Goal: Navigation & Orientation: Understand site structure

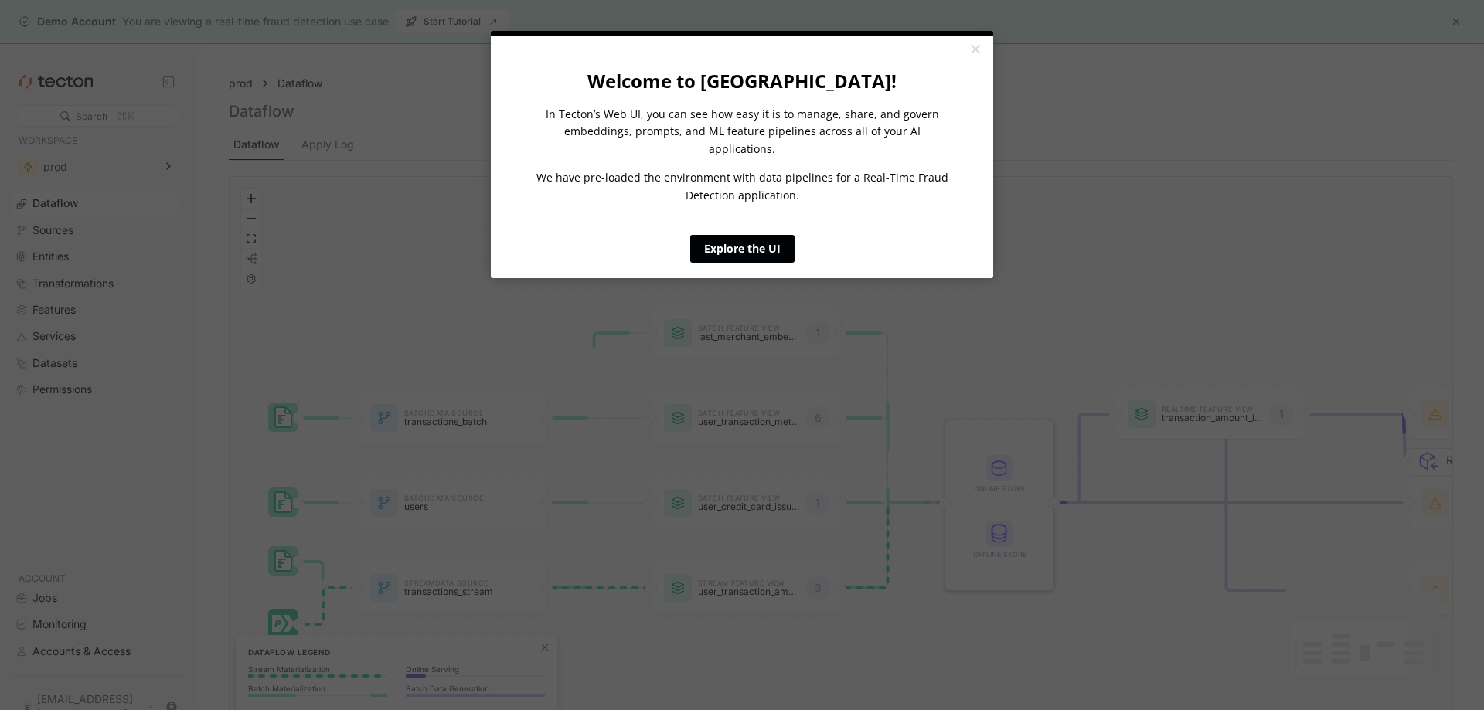
click at [766, 235] on link "Explore the UI" at bounding box center [742, 249] width 104 height 28
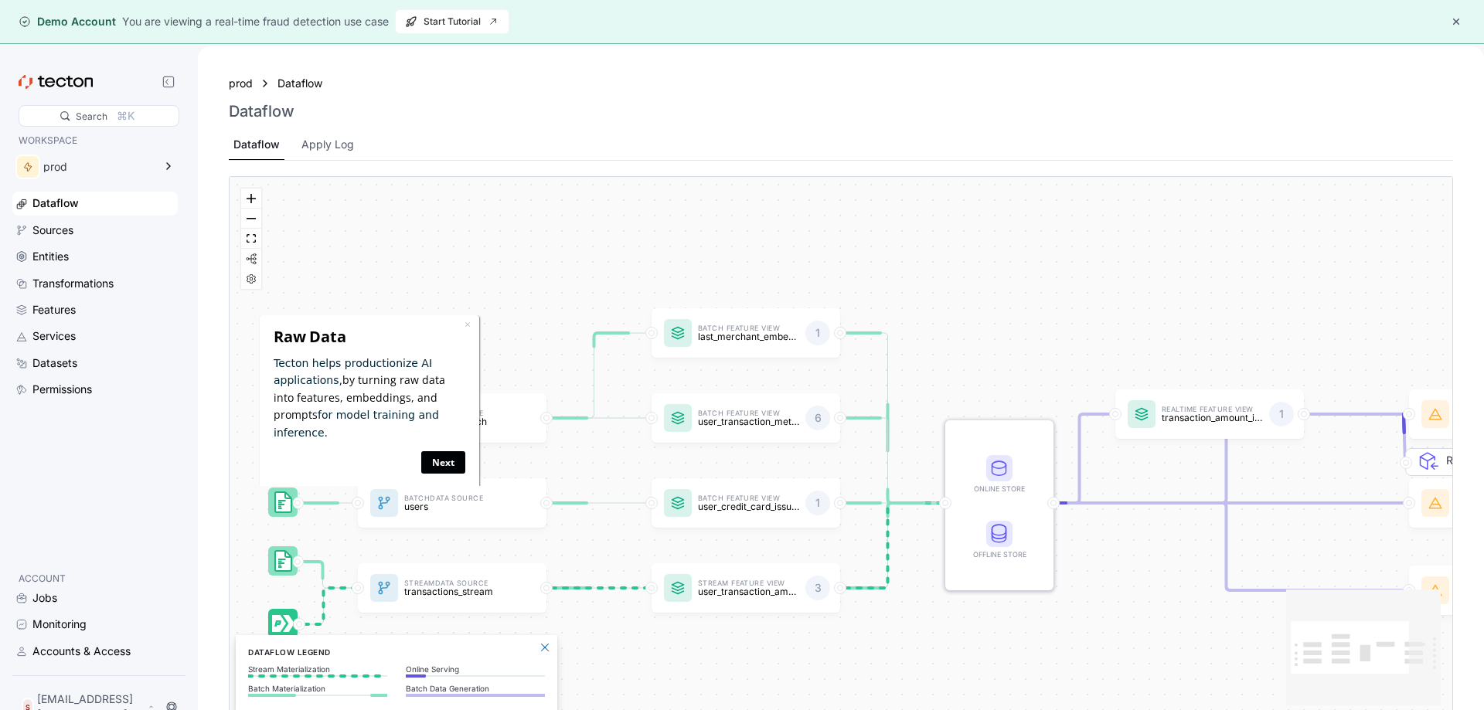
click at [441, 451] on link "Next" at bounding box center [443, 462] width 44 height 22
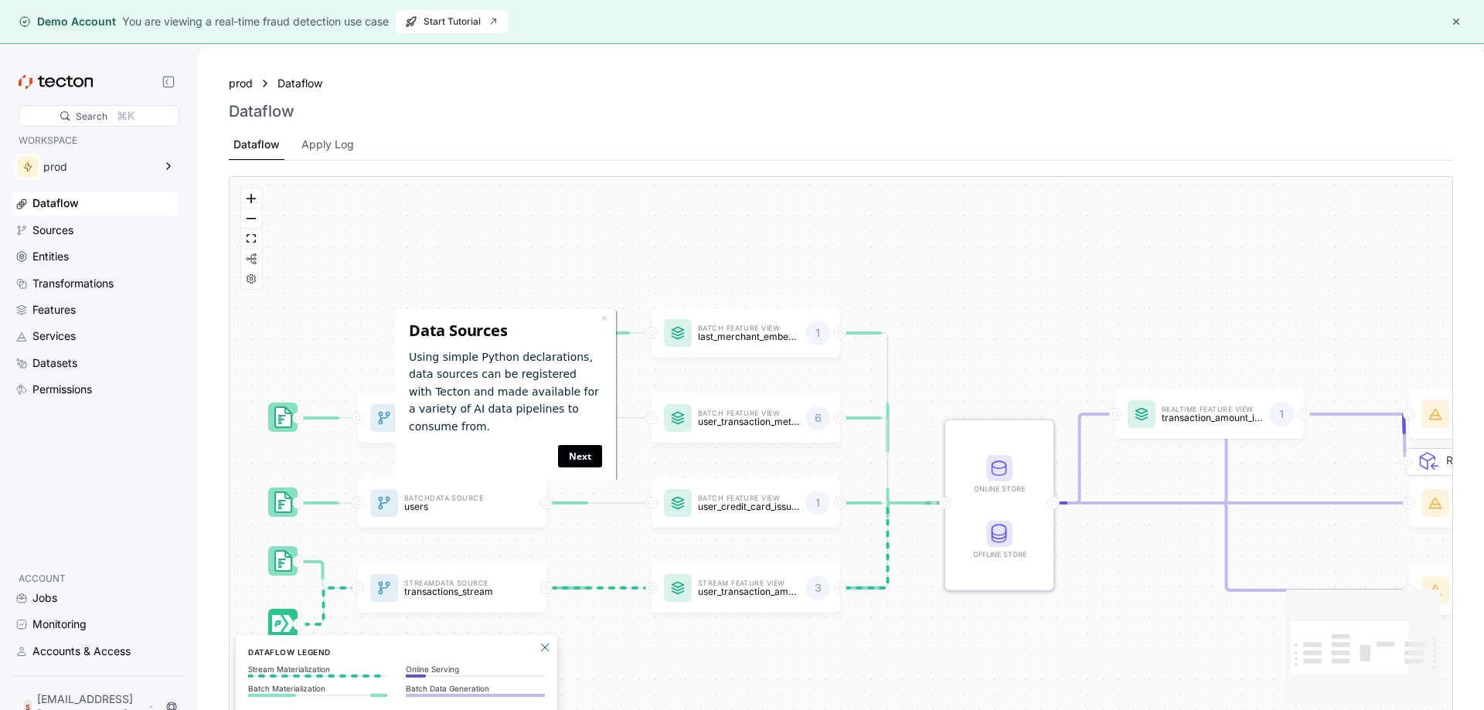
click at [583, 445] on link "Next" at bounding box center [580, 456] width 44 height 22
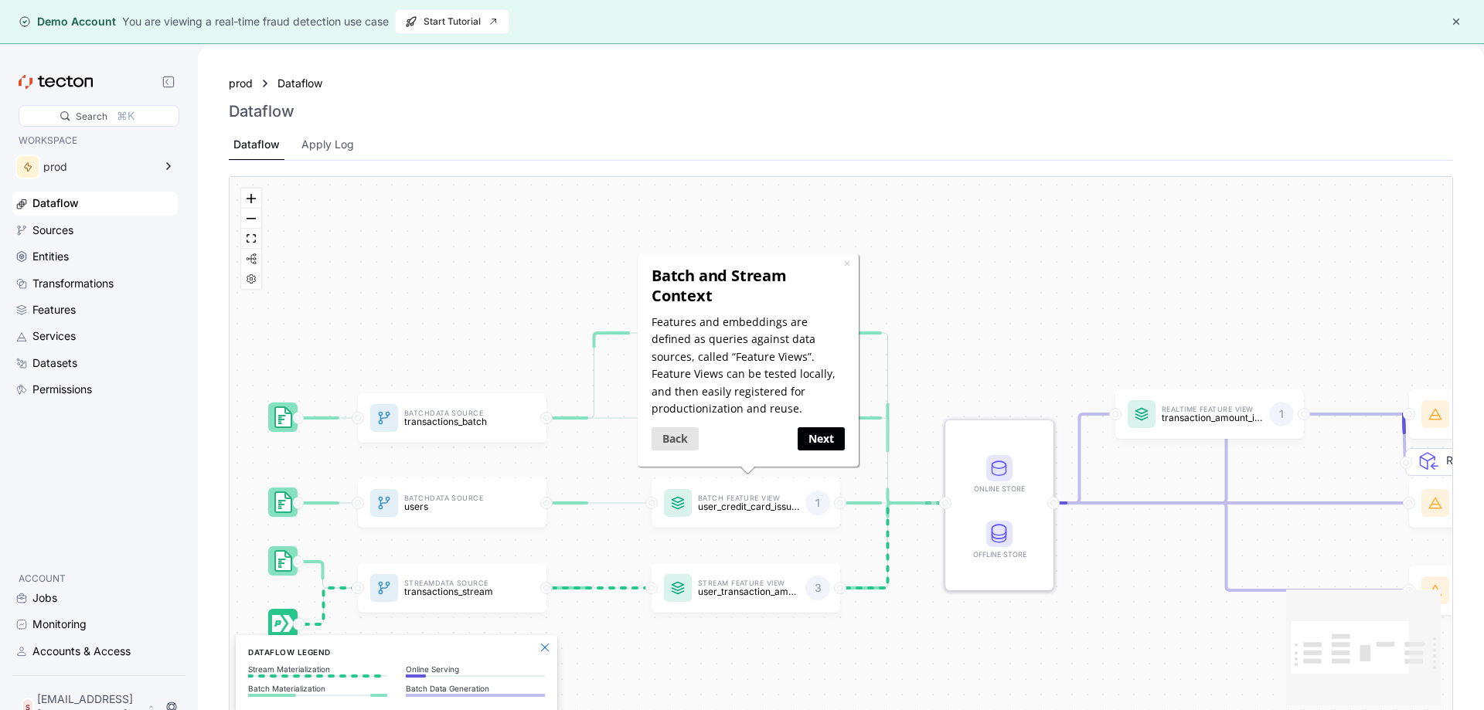
click at [820, 431] on link "Next" at bounding box center [820, 438] width 47 height 22
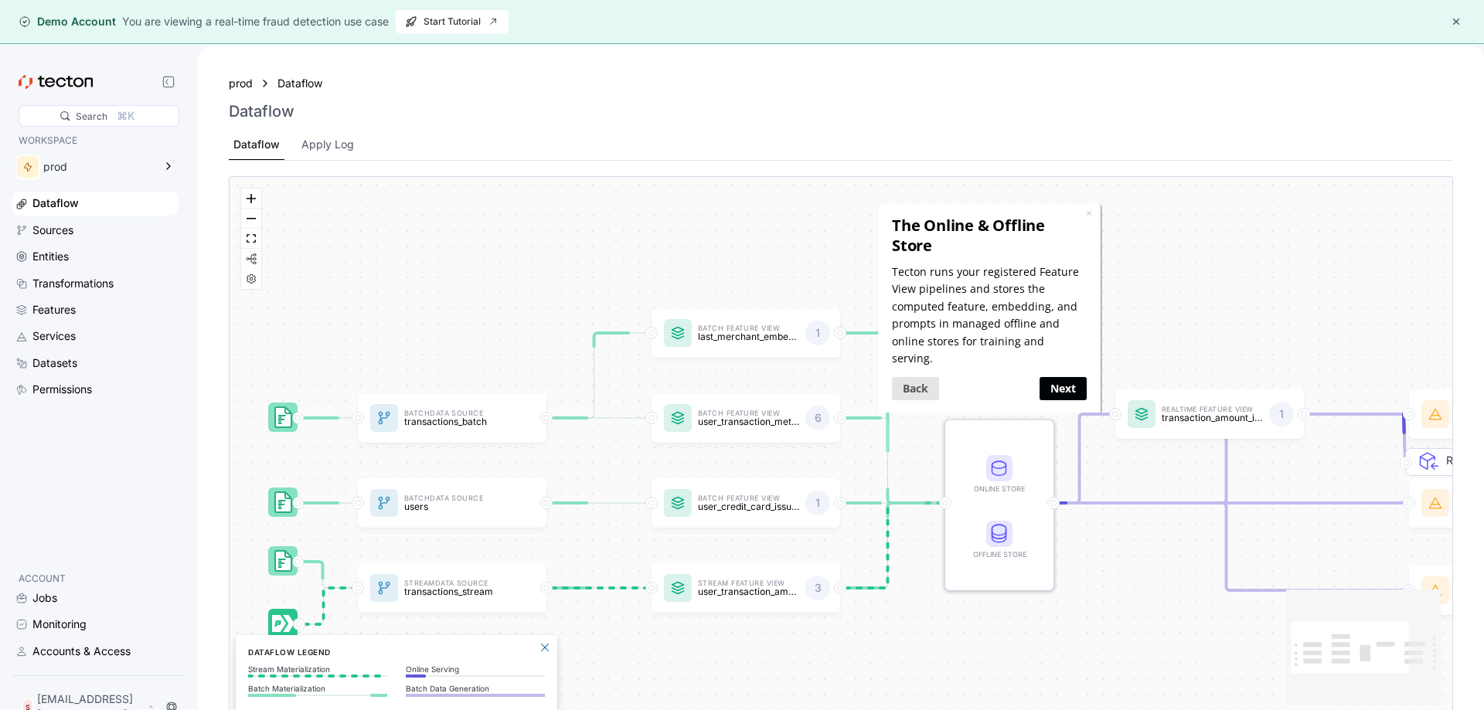
click at [1068, 377] on link "Next" at bounding box center [1063, 388] width 47 height 22
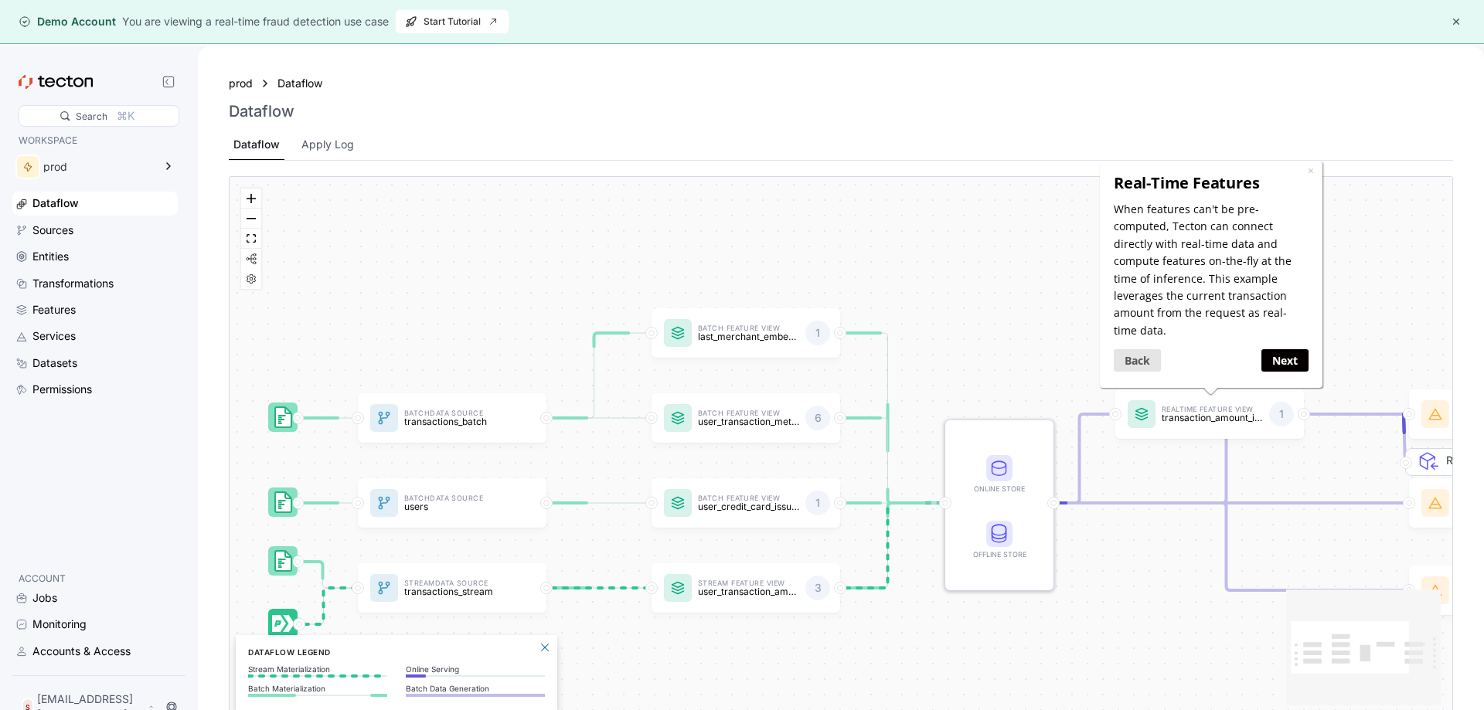
click at [1288, 355] on div "Next" at bounding box center [1259, 360] width 97 height 30
click at [1292, 349] on link "Next" at bounding box center [1284, 360] width 47 height 22
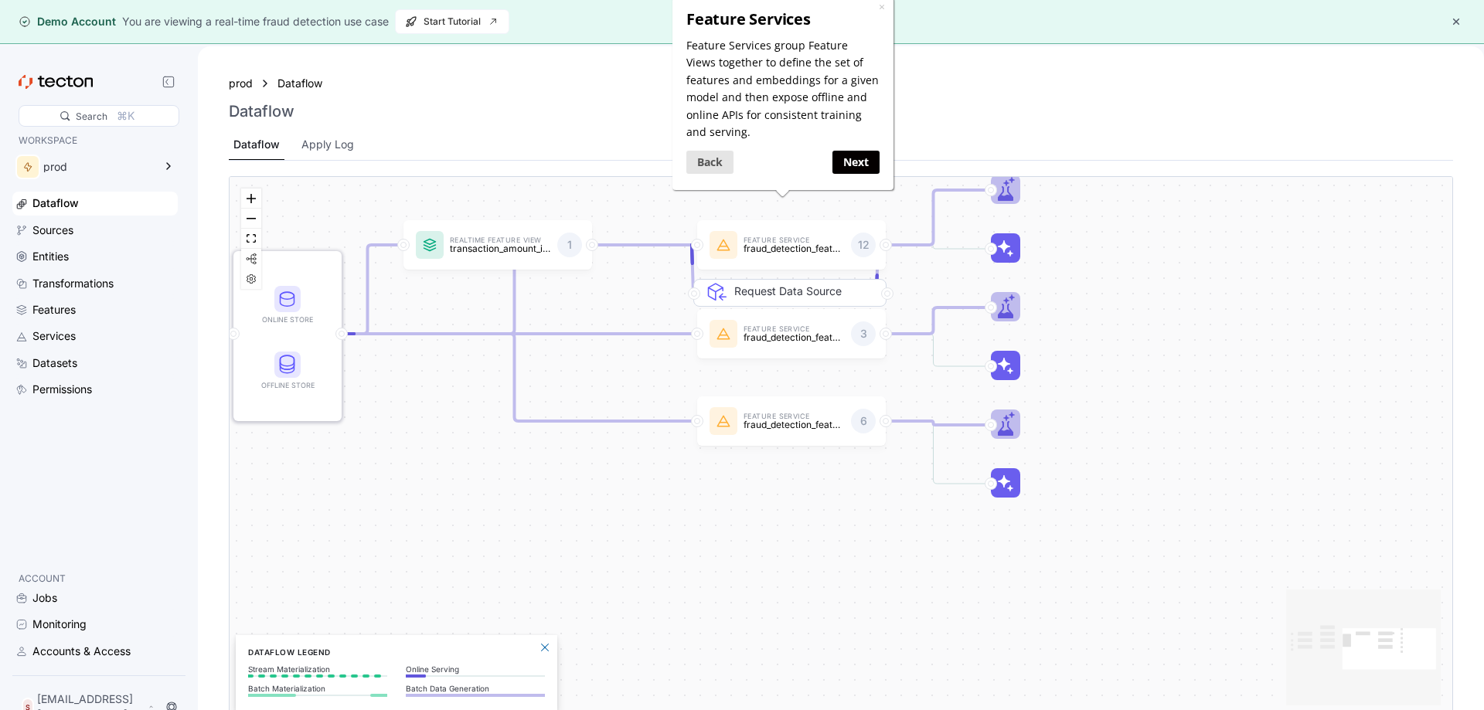
drag, startPoint x: 1034, startPoint y: 414, endPoint x: 594, endPoint y: 444, distance: 441.6
click at [593, 444] on div "Batch Data Source transactions_batch Stream Data Source transactions_stream Bat…" at bounding box center [841, 447] width 1223 height 540
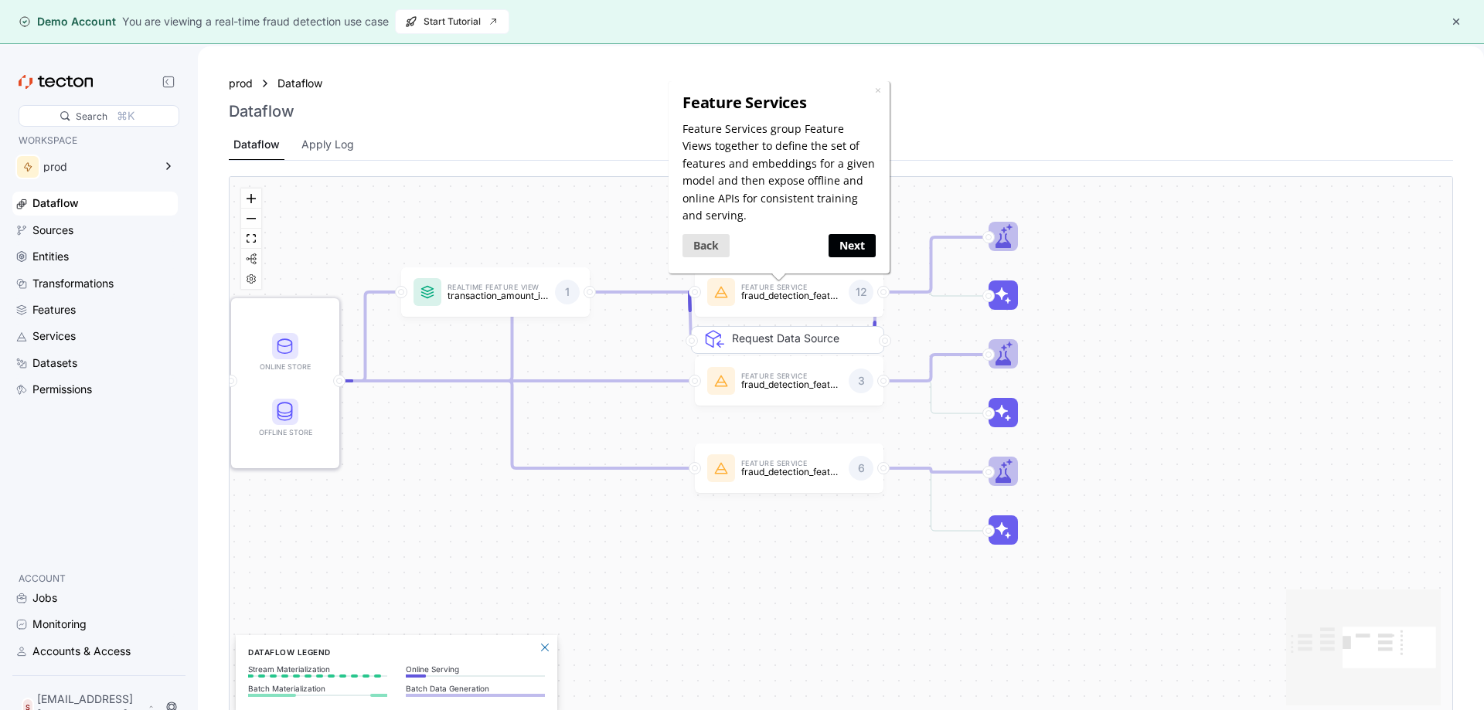
click at [844, 249] on link "Next" at bounding box center [851, 245] width 47 height 22
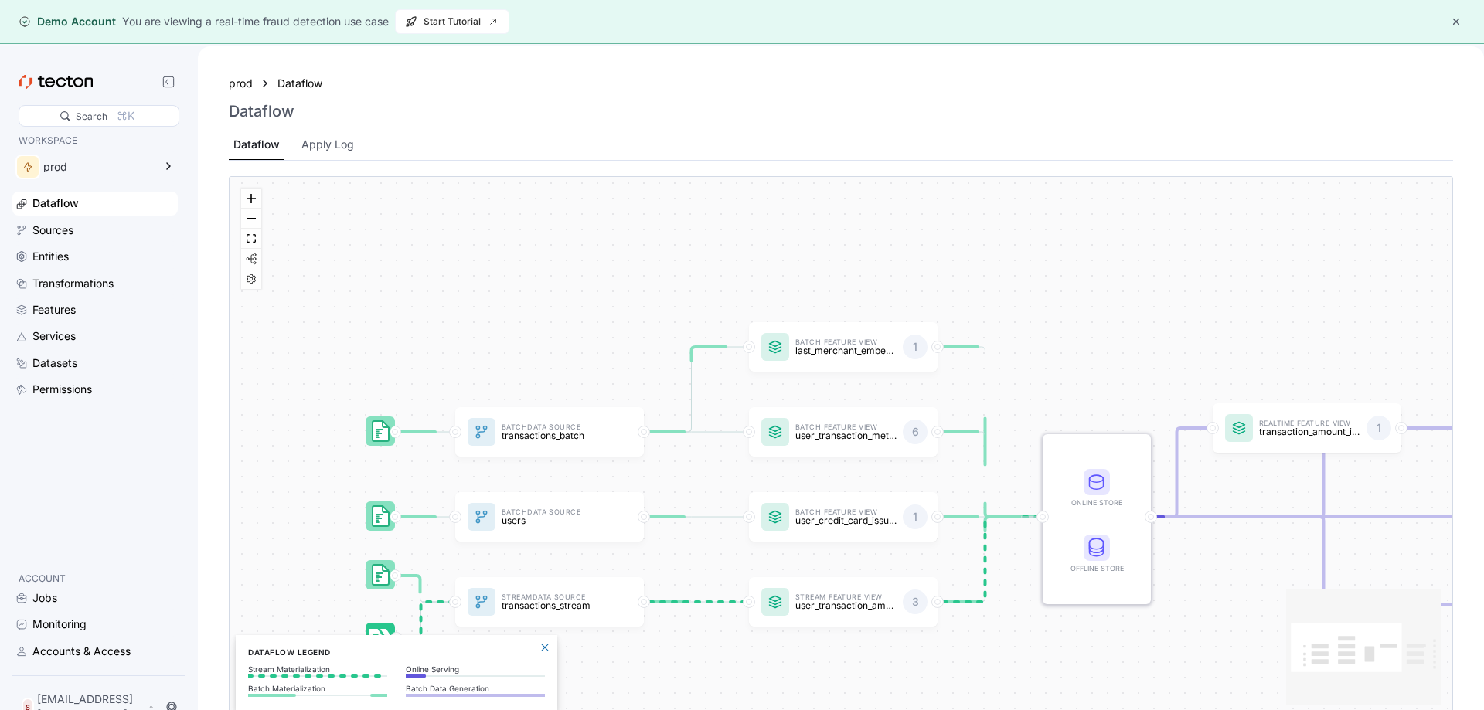
drag, startPoint x: 649, startPoint y: 464, endPoint x: 1326, endPoint y: 615, distance: 693.9
click at [1326, 615] on div "Batch Data Source transactions_batch Stream Data Source transactions_stream Bat…" at bounding box center [841, 447] width 1223 height 540
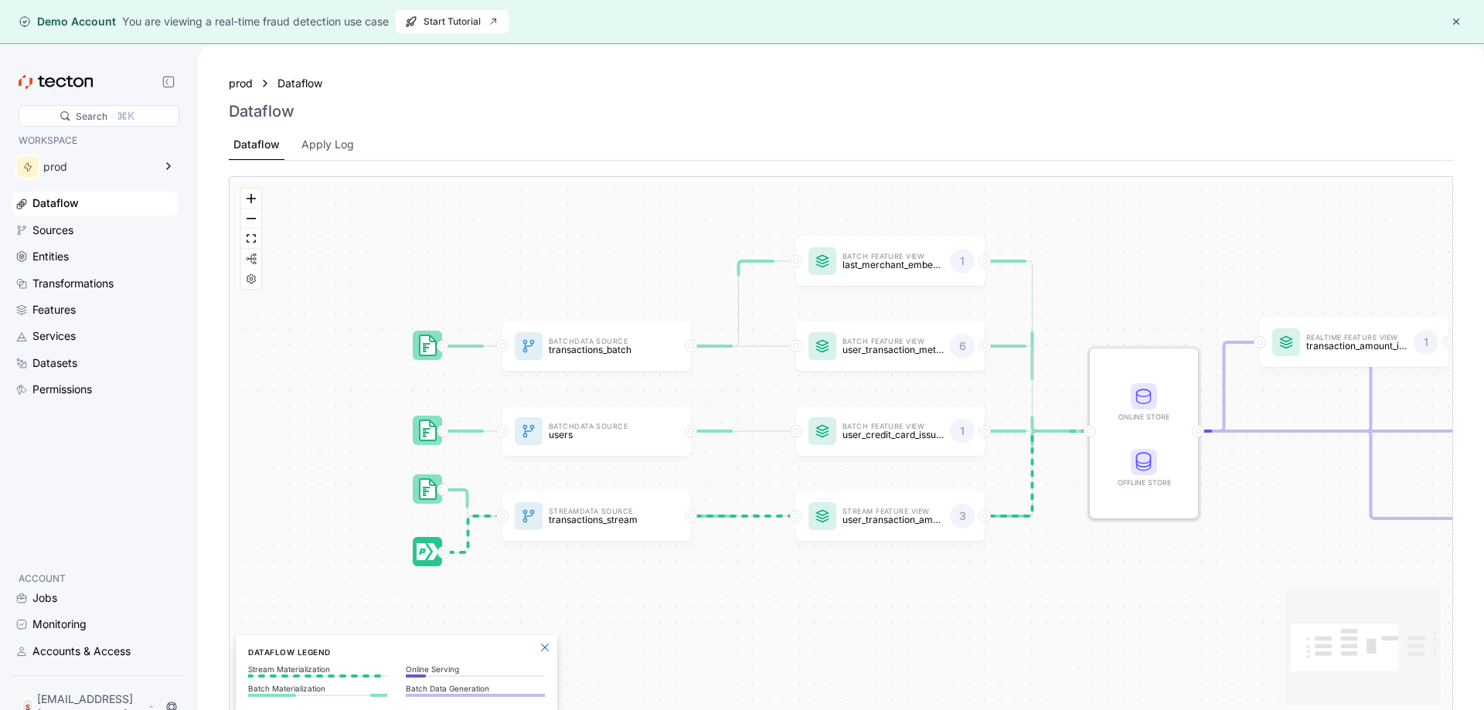
drag, startPoint x: 525, startPoint y: 292, endPoint x: 572, endPoint y: 206, distance: 97.9
click at [572, 206] on div "Batch Data Source transactions_batch Stream Data Source transactions_stream Bat…" at bounding box center [841, 447] width 1223 height 540
click at [302, 146] on div "Apply Log" at bounding box center [327, 144] width 53 height 17
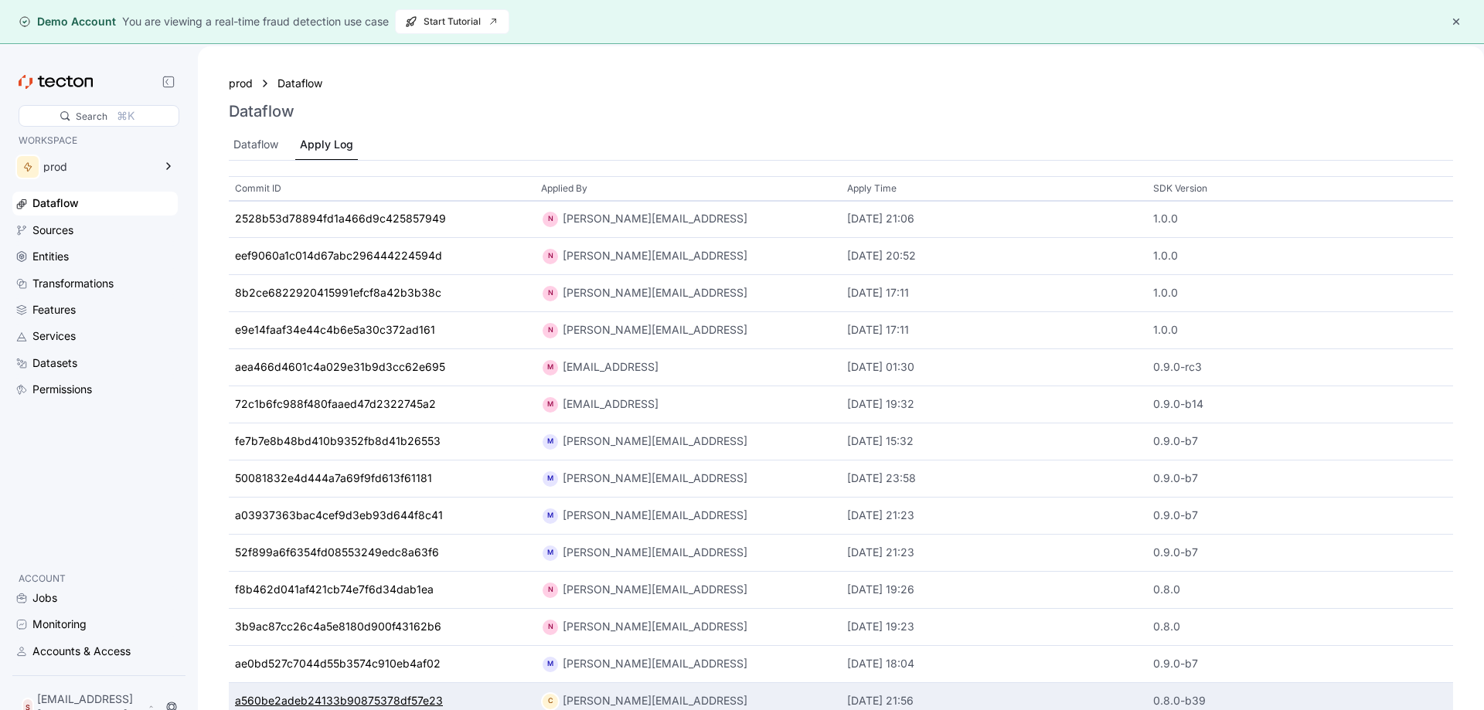
drag, startPoint x: 550, startPoint y: 206, endPoint x: 473, endPoint y: 703, distance: 503.0
click at [619, 635] on div "Commit ID Applied By Apply Time SDK Version 2528b53d78894fd1a466d9c425857949 N …" at bounding box center [841, 458] width 1224 height 565
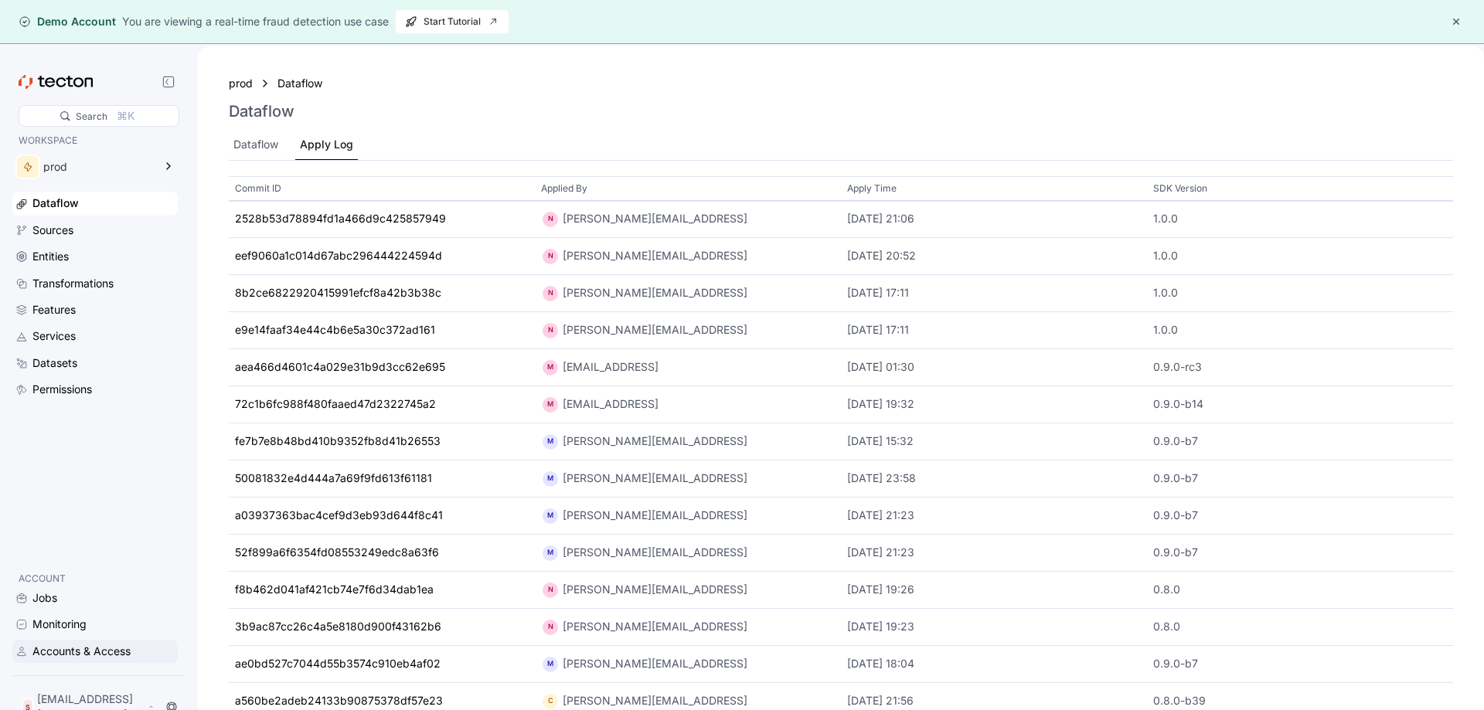
click at [83, 660] on div "Accounts & Access" at bounding box center [81, 651] width 98 height 17
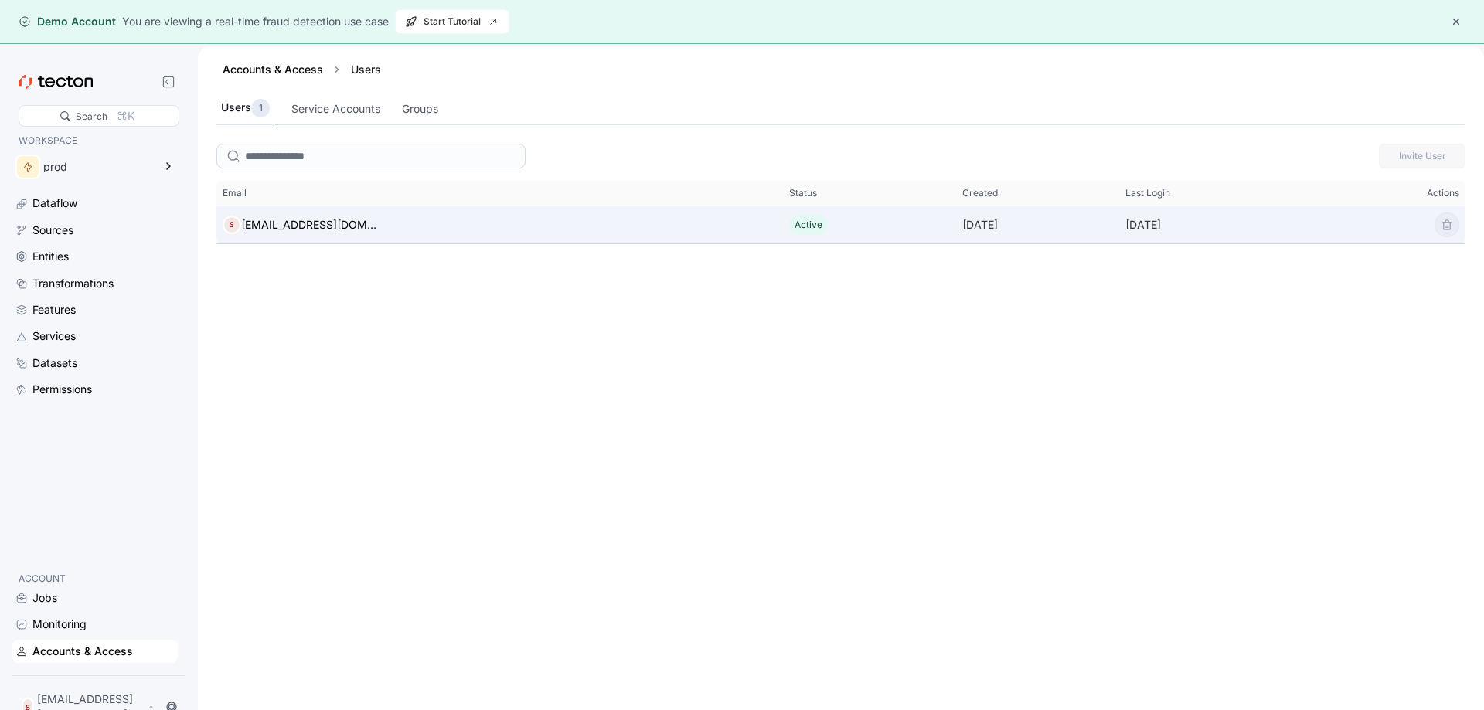
click at [489, 226] on div "S saif@adrixa.com" at bounding box center [499, 224] width 567 height 31
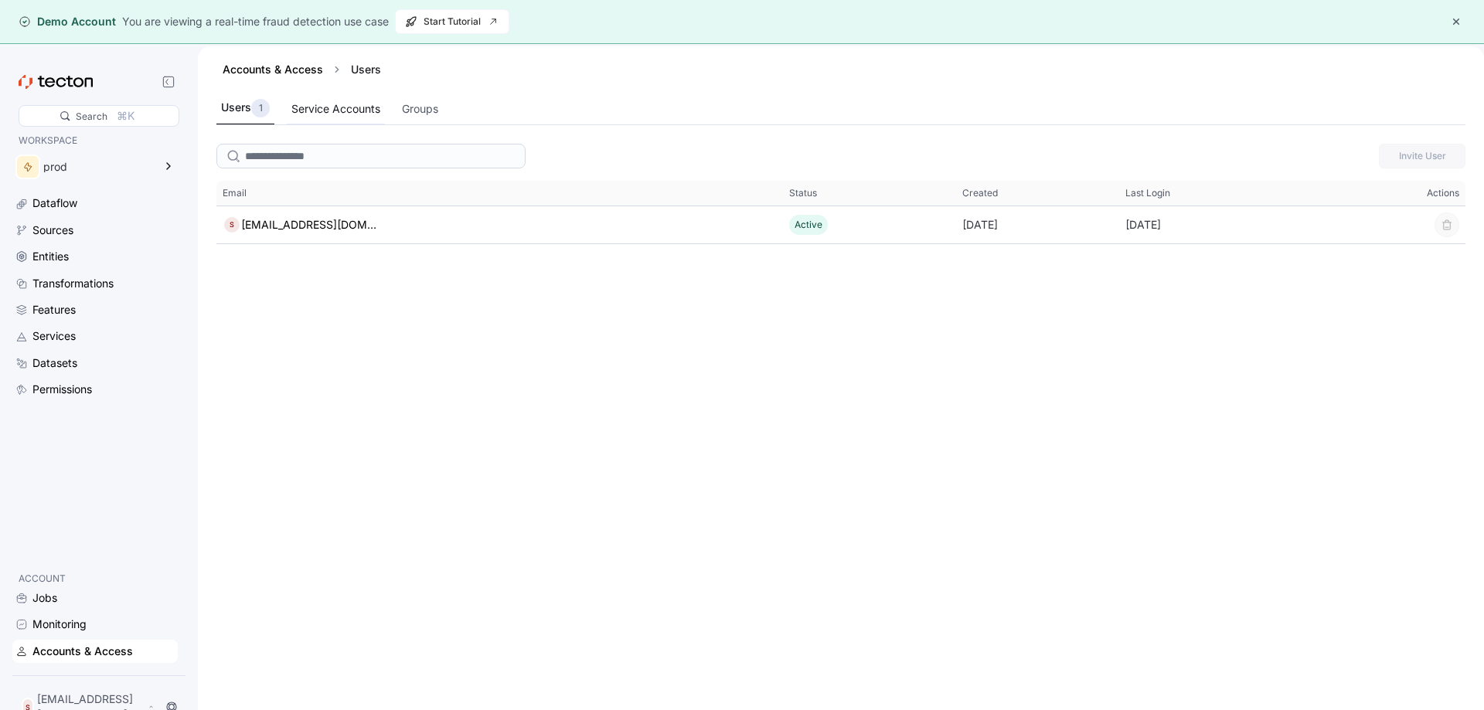
click at [298, 108] on div "Service Accounts" at bounding box center [335, 108] width 89 height 17
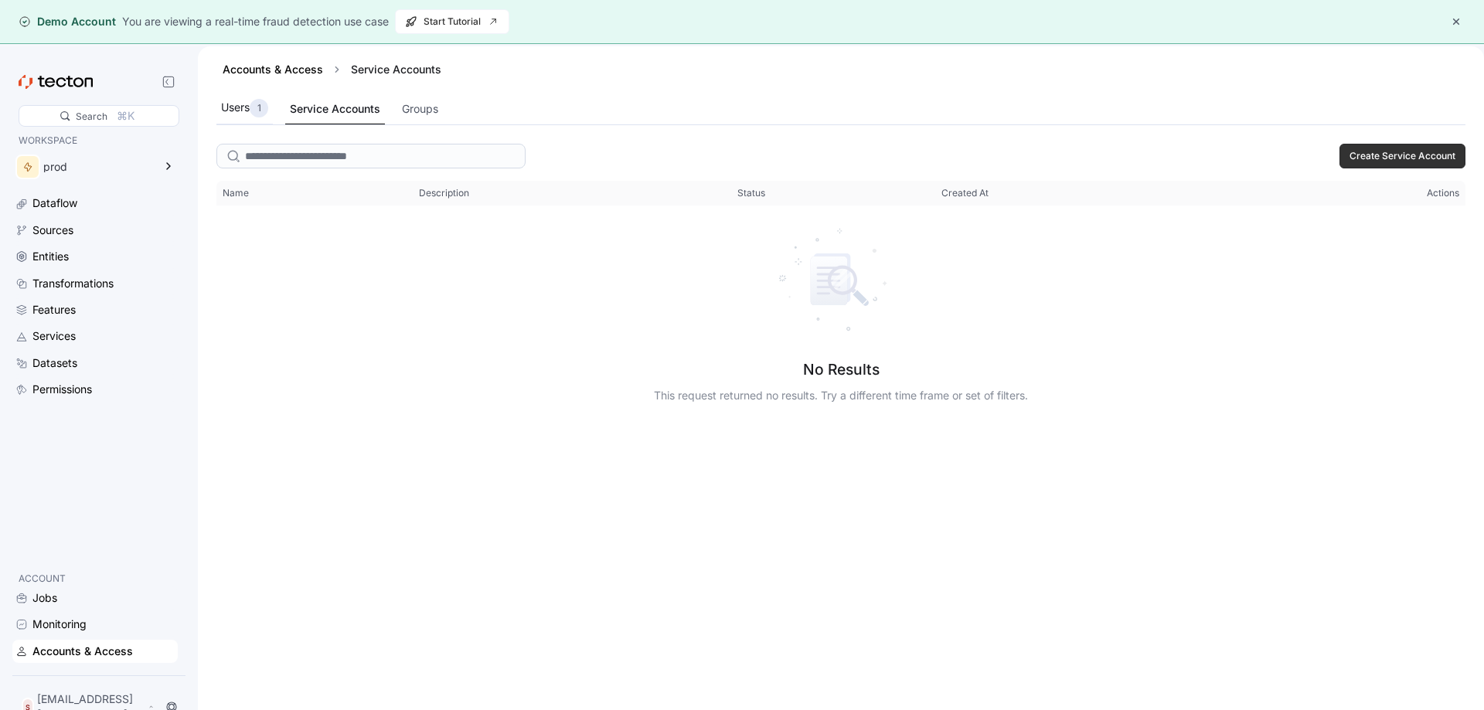
click at [245, 115] on div "Users 1" at bounding box center [244, 108] width 47 height 19
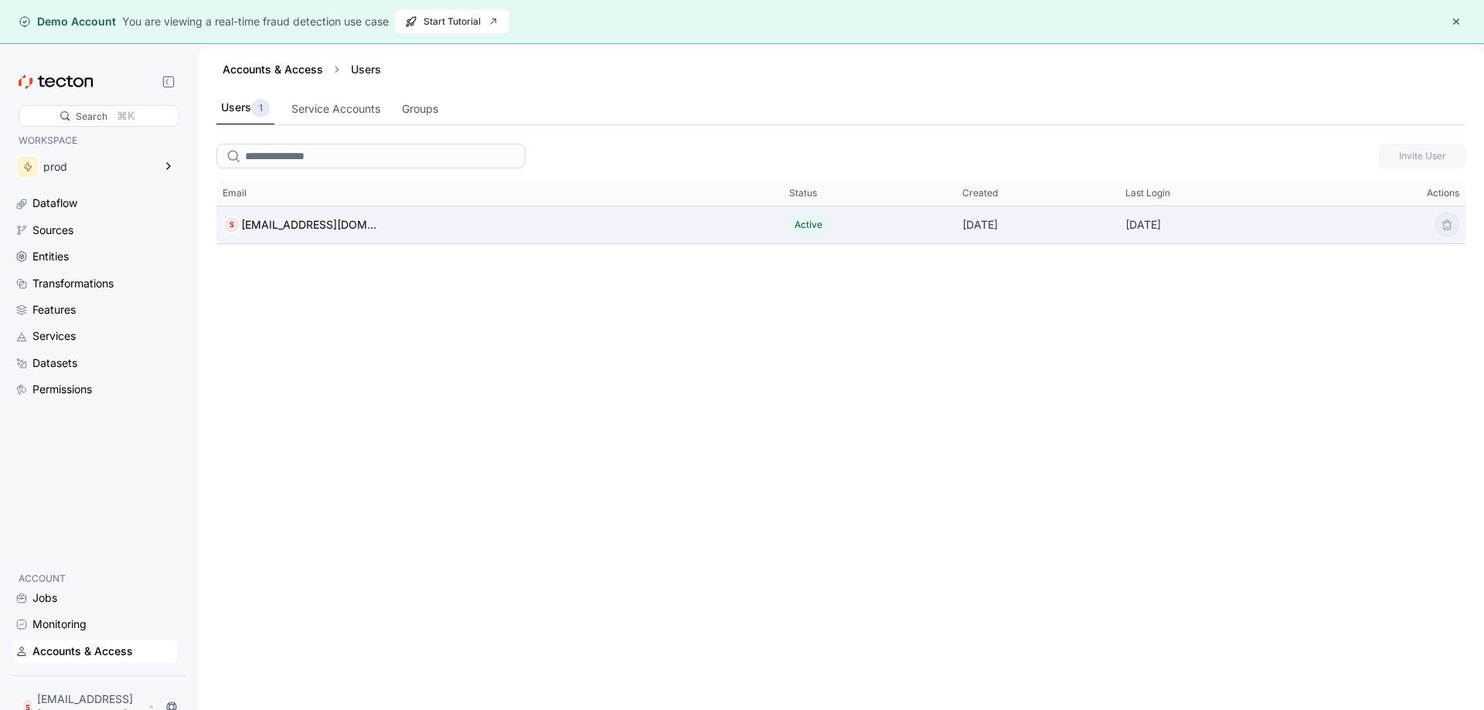
click at [565, 223] on div "S saif@adrixa.com" at bounding box center [499, 224] width 567 height 31
drag, startPoint x: 565, startPoint y: 223, endPoint x: 986, endPoint y: 215, distance: 421.4
click at [986, 215] on tr "Email S saif@adrixa.com Status Active Created 2025-10-03 Last Login 2025-10-03" at bounding box center [840, 225] width 1249 height 38
click at [986, 216] on div "2025-10-03" at bounding box center [1037, 224] width 162 height 31
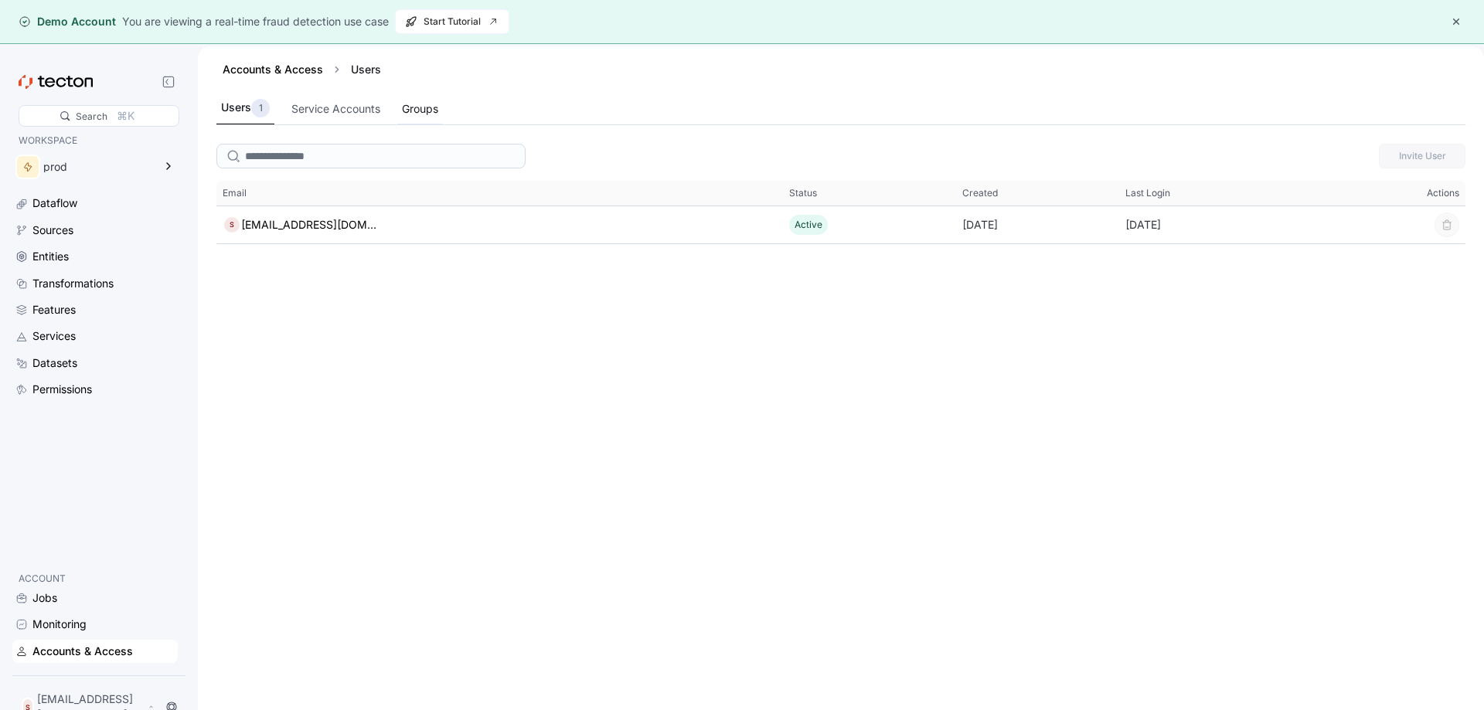
click at [435, 112] on div "Groups" at bounding box center [420, 108] width 36 height 17
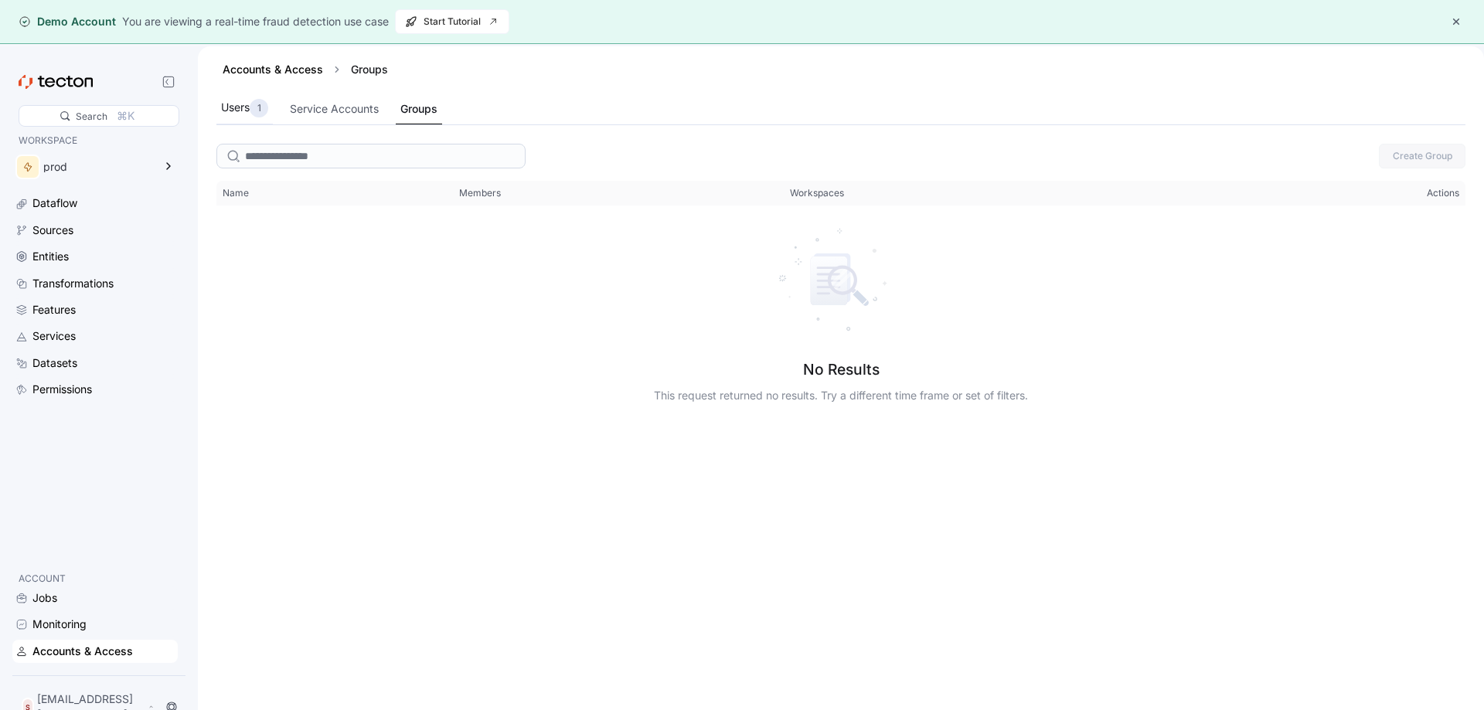
drag, startPoint x: 273, startPoint y: 100, endPoint x: 257, endPoint y: 106, distance: 16.7
click at [270, 102] on div "Users 1" at bounding box center [244, 109] width 56 height 32
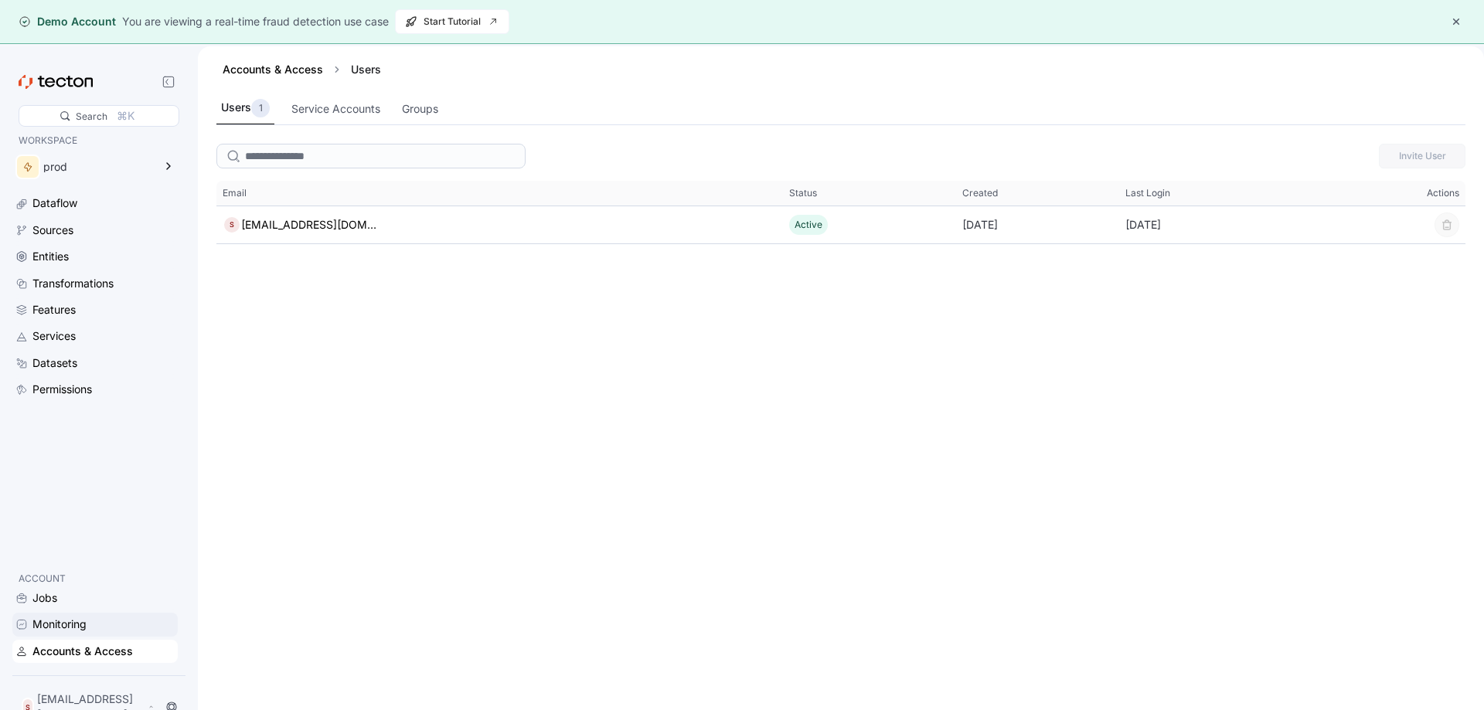
click at [49, 633] on div "Monitoring" at bounding box center [59, 624] width 54 height 17
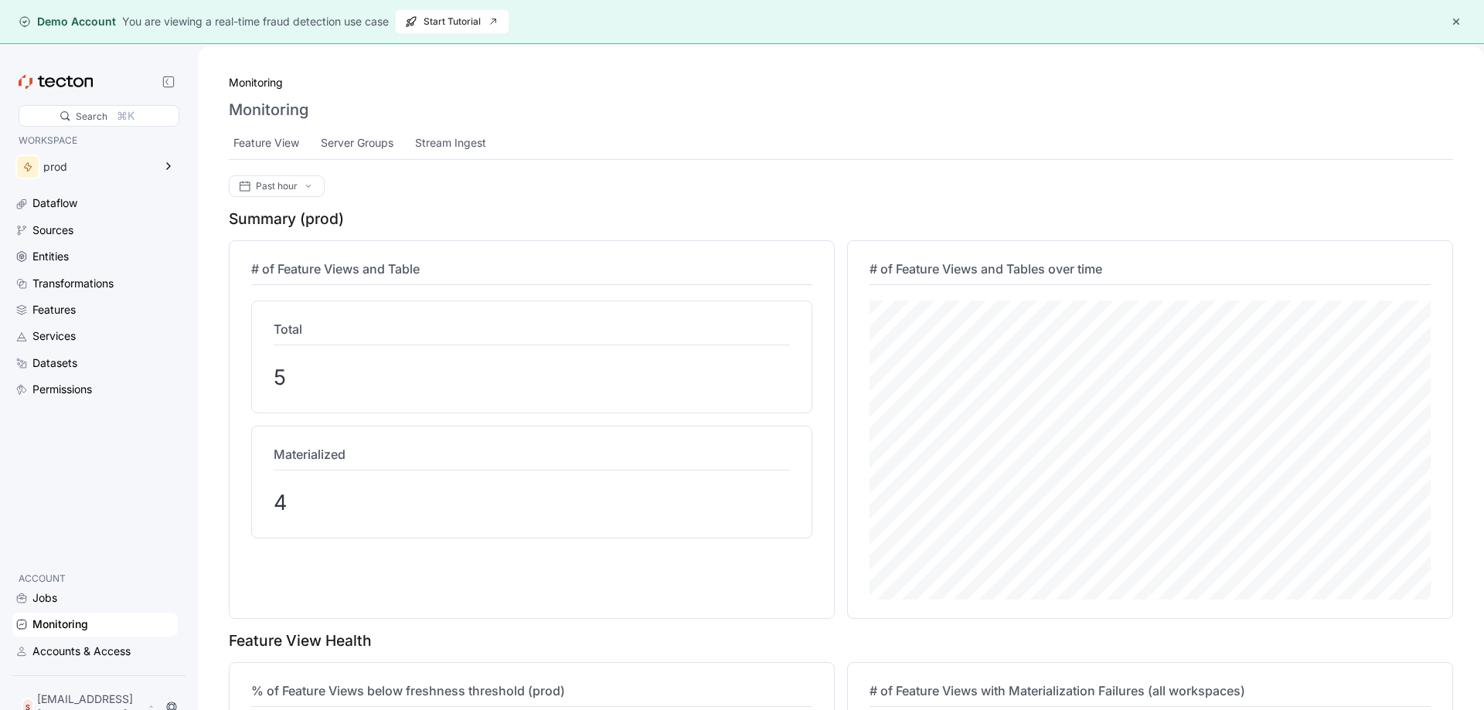
drag, startPoint x: 301, startPoint y: 381, endPoint x: 289, endPoint y: 445, distance: 65.3
click at [318, 410] on div "Total 5" at bounding box center [531, 357] width 561 height 113
click at [67, 660] on div "Accounts & Access" at bounding box center [81, 651] width 98 height 17
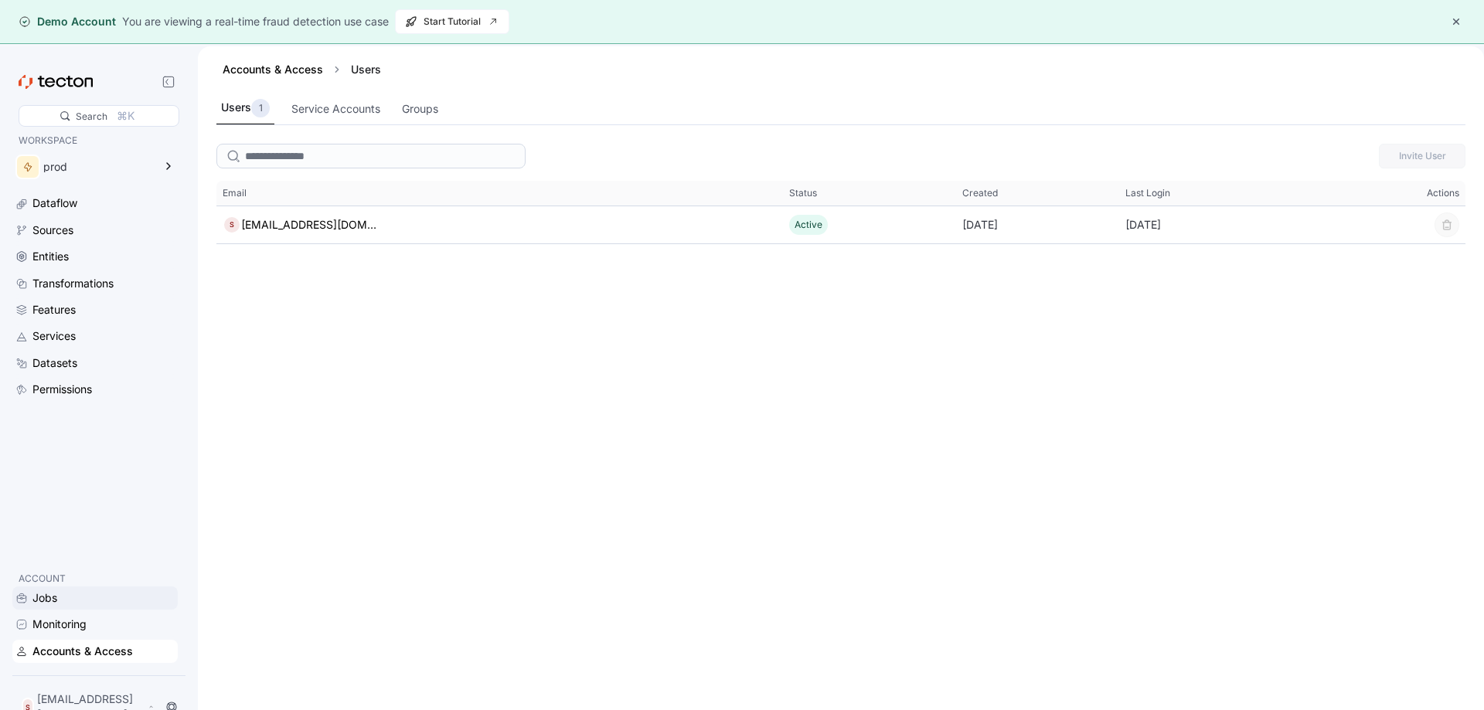
click at [69, 607] on div "Jobs" at bounding box center [103, 598] width 142 height 17
